Goal: Task Accomplishment & Management: Manage account settings

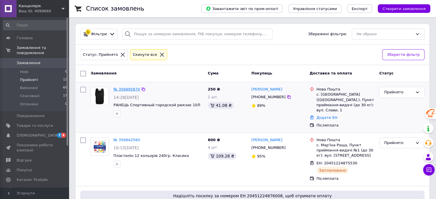
click at [131, 90] on link "№ 356895870" at bounding box center [126, 89] width 26 height 4
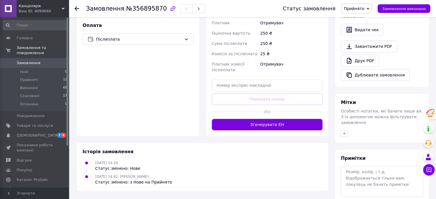
scroll to position [211, 0]
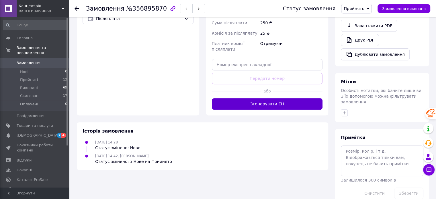
click at [268, 101] on button "Згенерувати ЕН" at bounding box center [267, 103] width 111 height 11
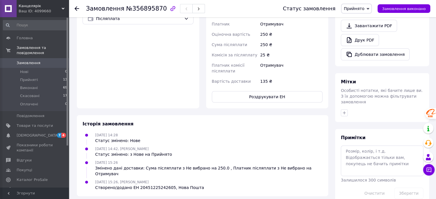
click at [24, 60] on span "Замовлення" at bounding box center [29, 62] width 24 height 5
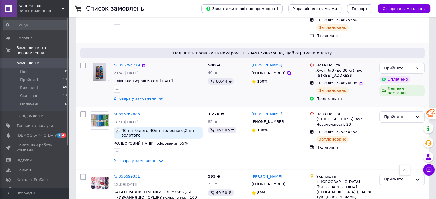
scroll to position [143, 0]
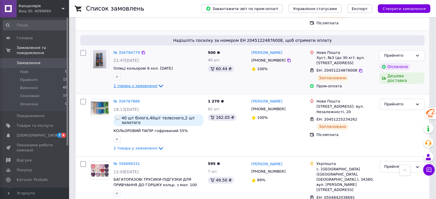
click at [157, 83] on icon at bounding box center [160, 86] width 7 height 7
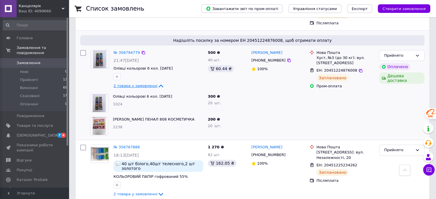
click at [157, 83] on icon at bounding box center [160, 86] width 7 height 7
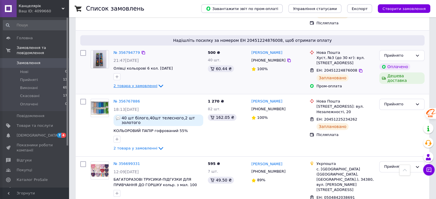
scroll to position [0, 0]
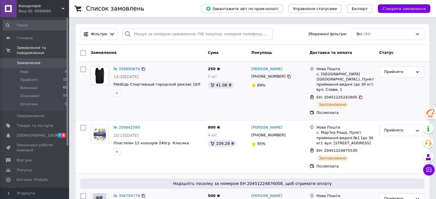
click at [105, 75] on img at bounding box center [100, 75] width 18 height 17
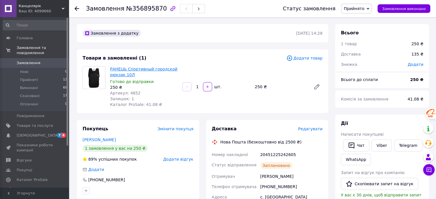
click at [125, 70] on link "РАНЕЦЬ Спортивный городской рюкзак 10Л" at bounding box center [143, 72] width 67 height 10
